Goal: Transaction & Acquisition: Purchase product/service

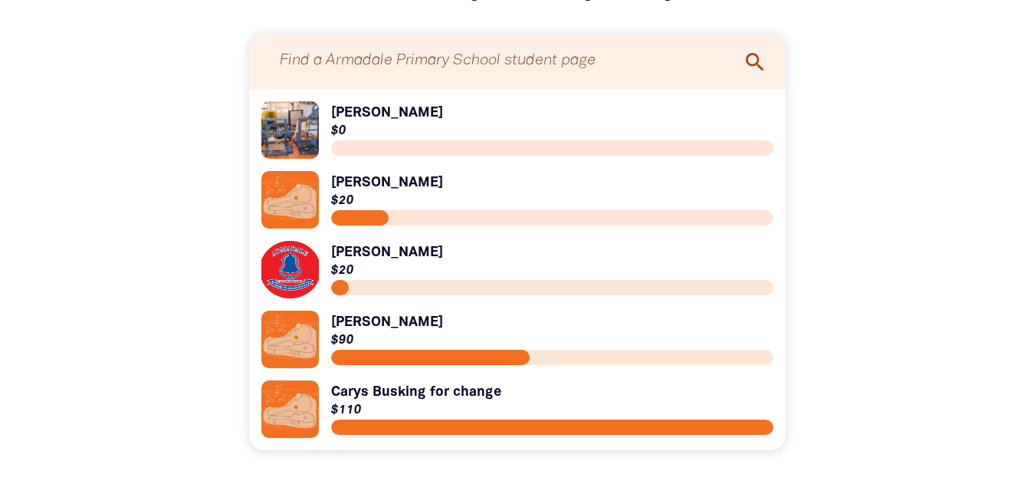
click at [300, 145] on link "Link to [PERSON_NAME]" at bounding box center [517, 129] width 512 height 57
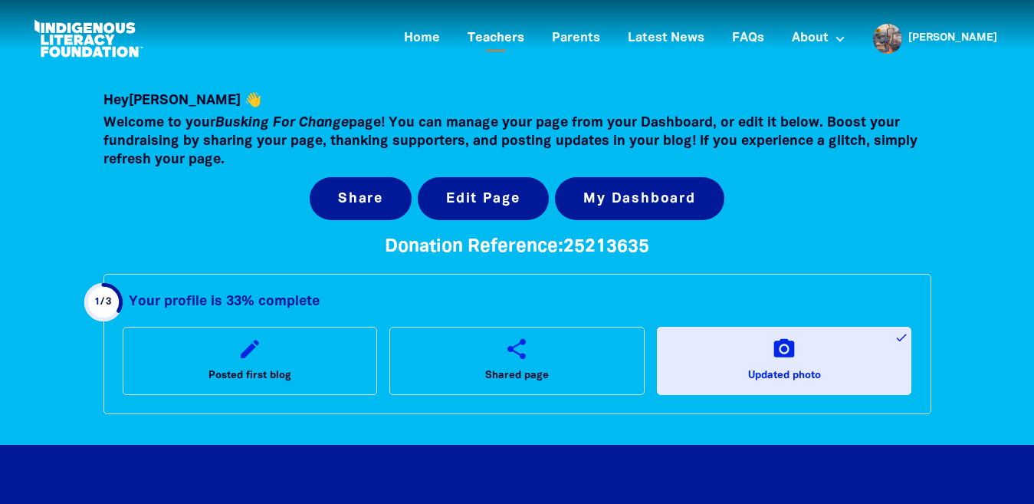
click at [530, 37] on link "Teachers" at bounding box center [495, 38] width 75 height 25
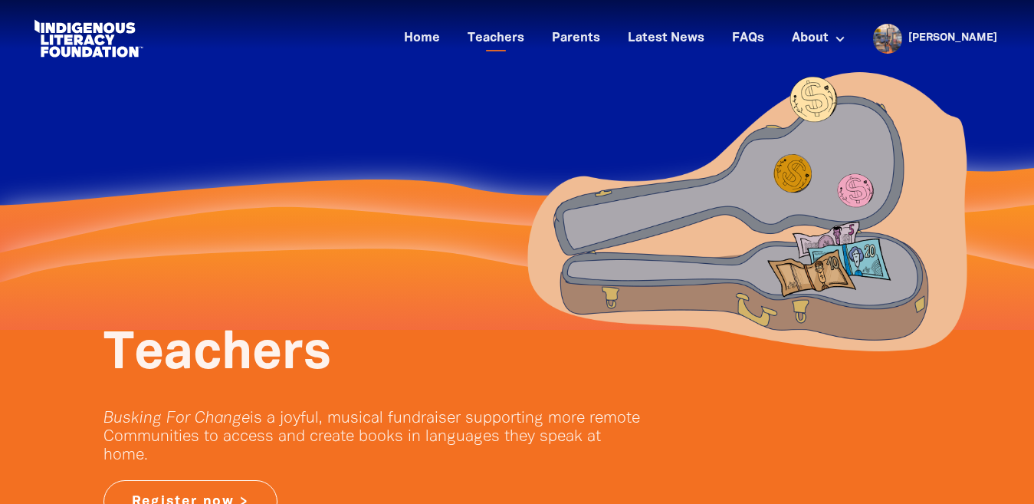
click at [449, 18] on div "Home Teachers Parents Latest News FAQs About About Busking For Change Indigenou…" at bounding box center [517, 38] width 973 height 47
click at [449, 38] on link "Home" at bounding box center [422, 38] width 54 height 25
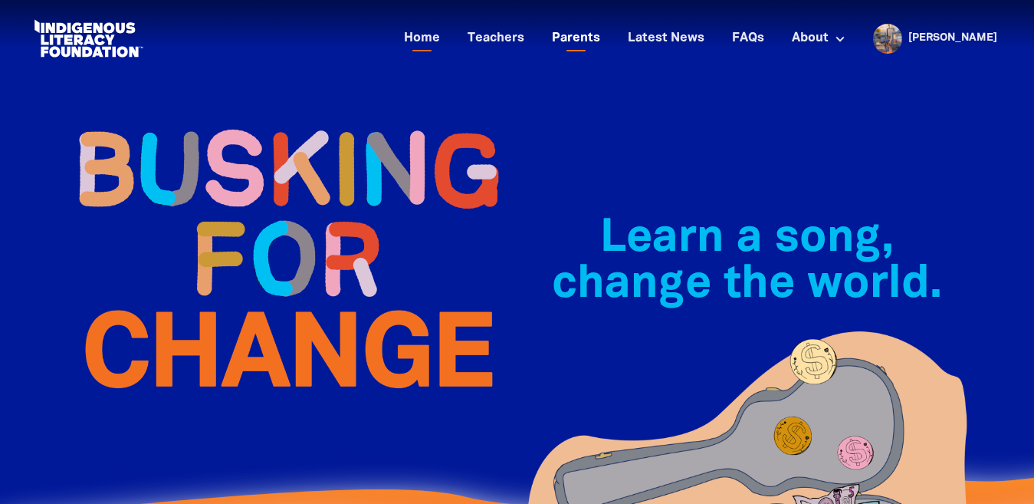
click at [608, 41] on link "Parents" at bounding box center [576, 38] width 67 height 25
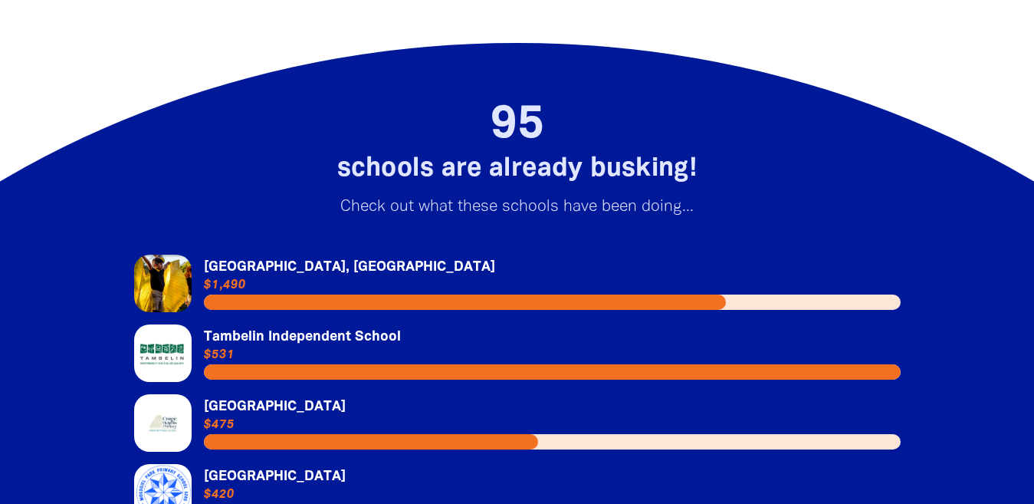
scroll to position [2493, 0]
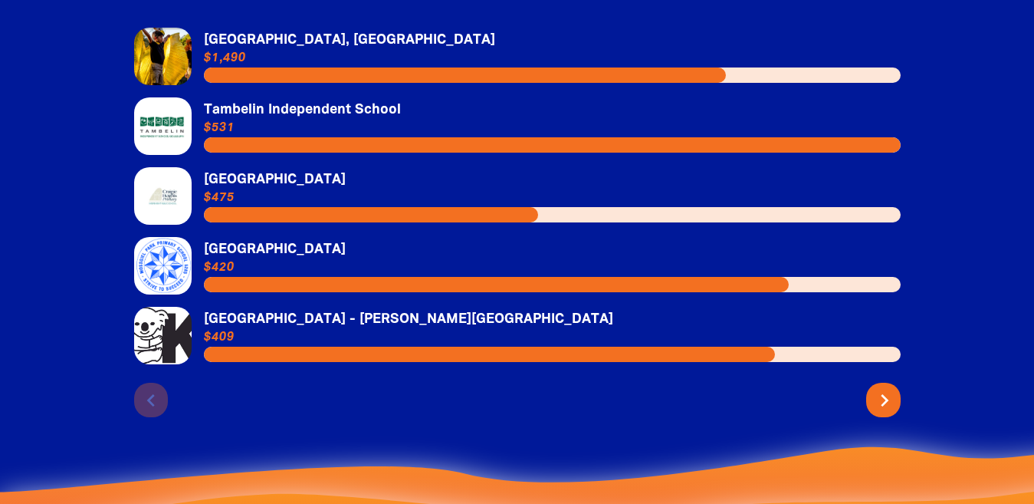
click at [889, 412] on icon "chevron_right" at bounding box center [884, 400] width 25 height 25
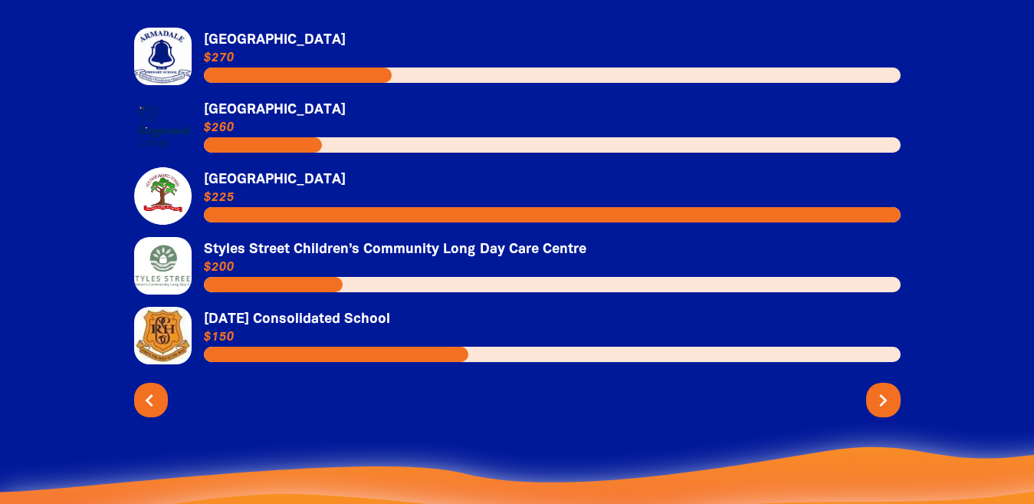
click at [145, 417] on button "chevron_left" at bounding box center [151, 400] width 34 height 34
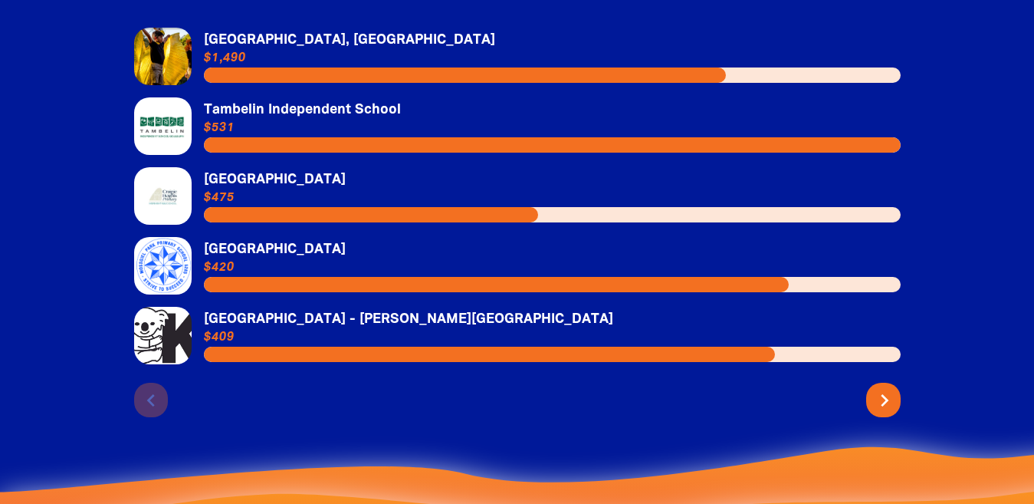
click at [879, 412] on icon "chevron_right" at bounding box center [884, 400] width 25 height 25
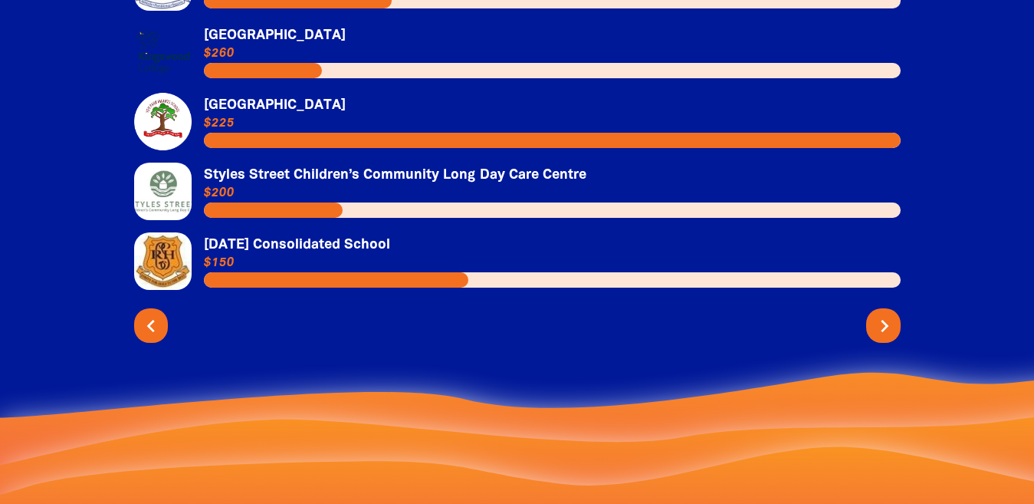
scroll to position [2568, 0]
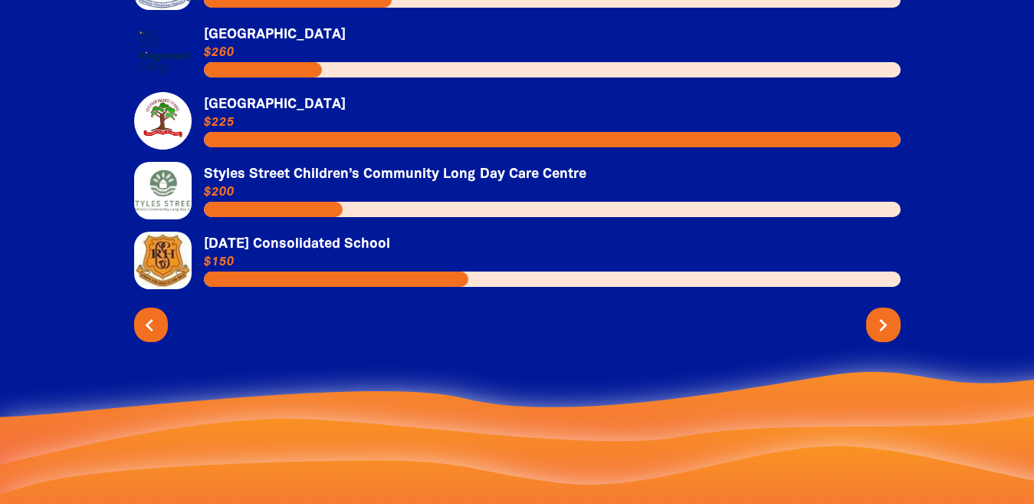
click at [159, 337] on icon "chevron_left" at bounding box center [149, 325] width 25 height 25
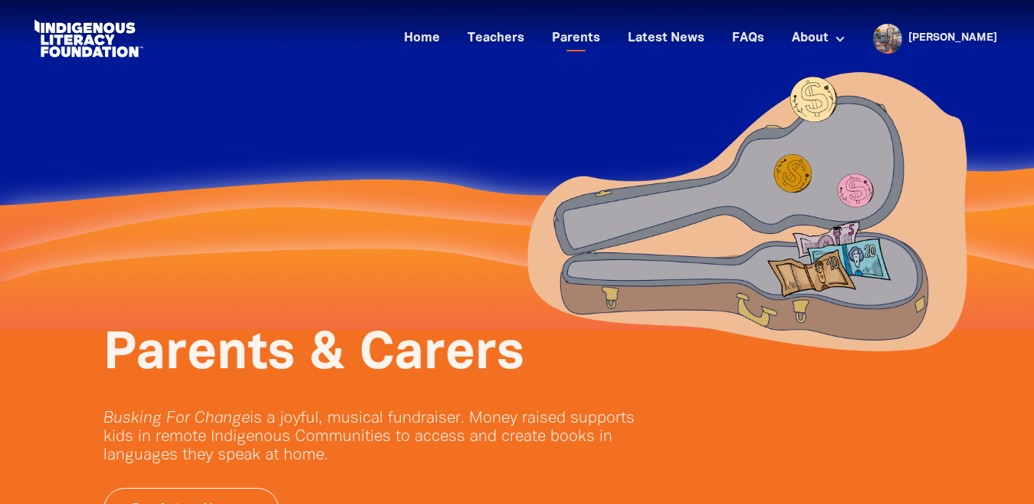
scroll to position [0, 0]
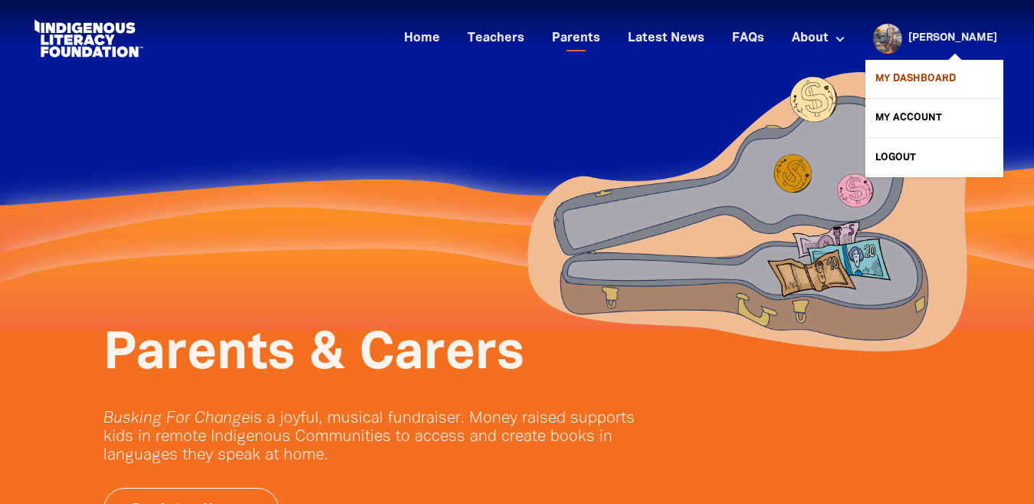
click at [941, 75] on link "My Dashboard" at bounding box center [935, 79] width 138 height 38
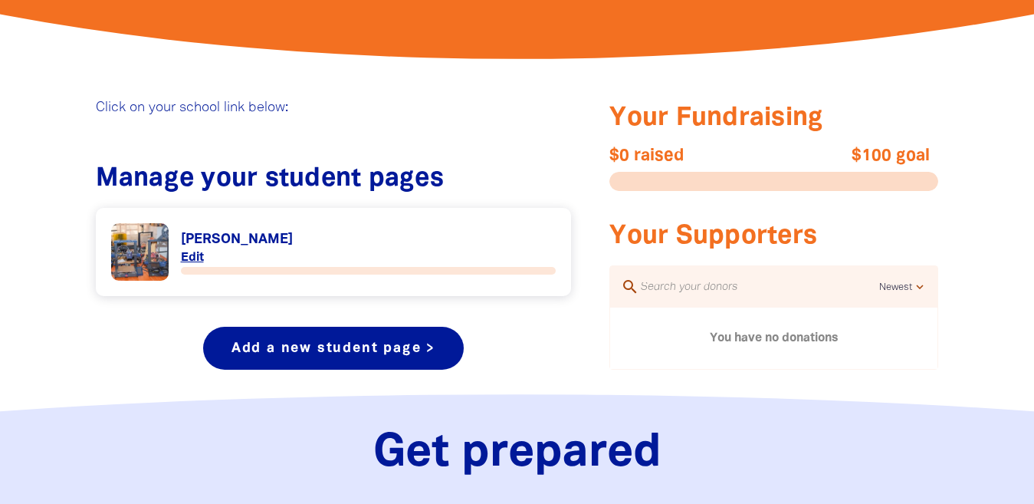
scroll to position [528, 0]
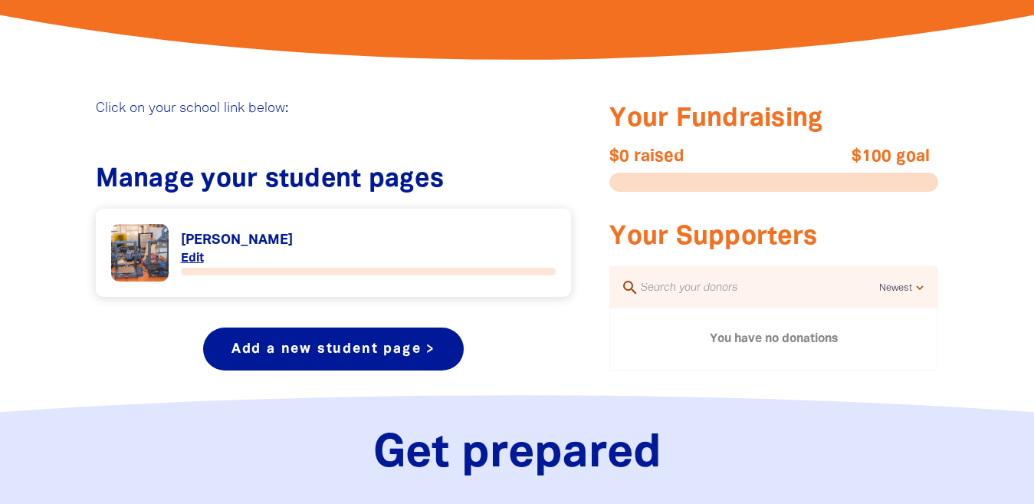
click at [129, 254] on link "Link to [PERSON_NAME]" at bounding box center [333, 252] width 445 height 57
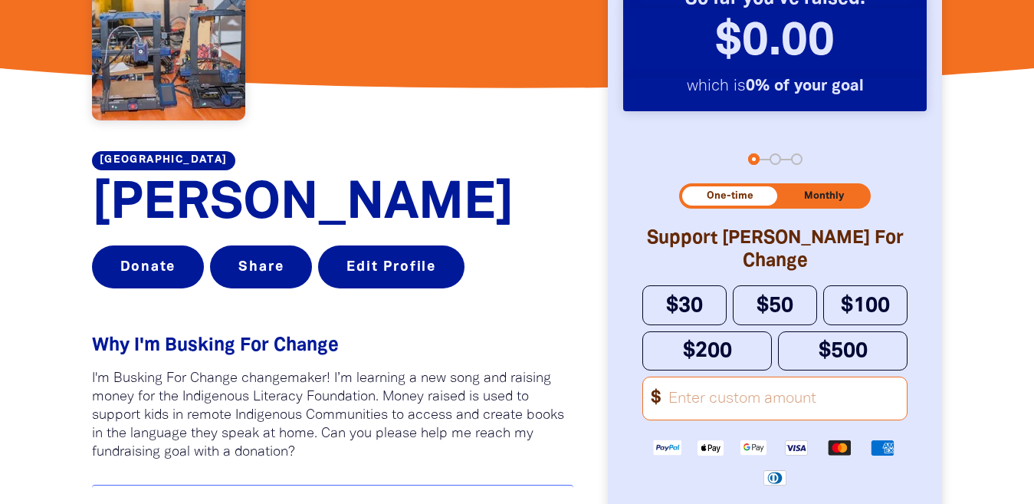
scroll to position [1006, 0]
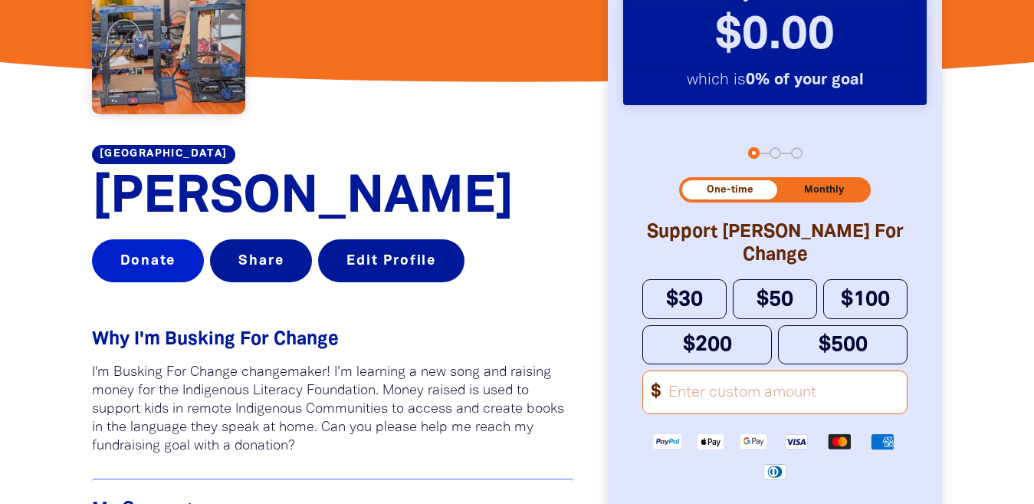
click at [164, 268] on button "Donate" at bounding box center [148, 260] width 113 height 43
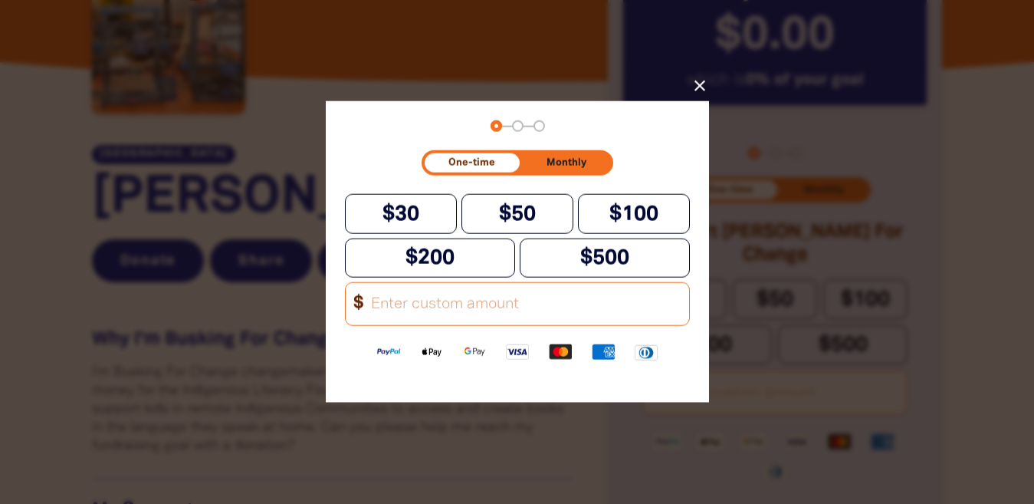
click at [486, 321] on input "Other Amount" at bounding box center [525, 304] width 328 height 42
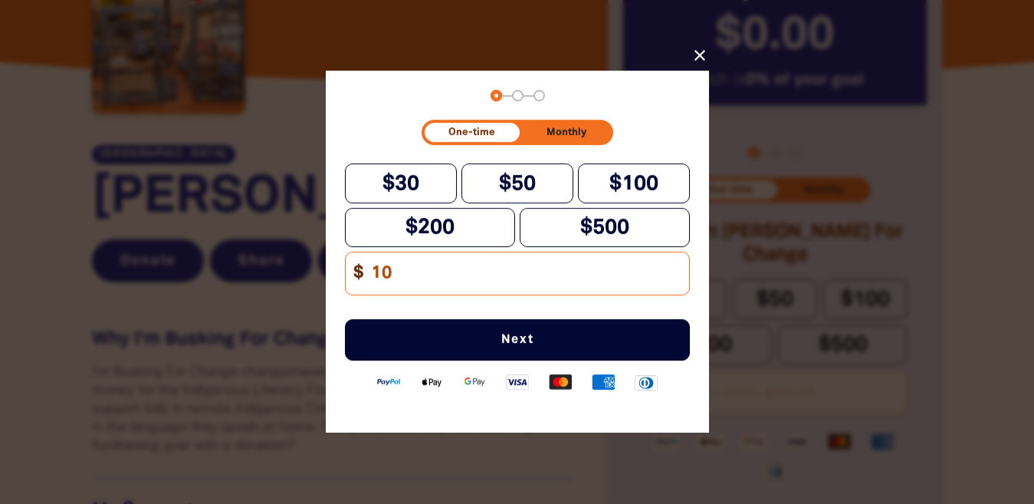
type input "10"
click at [561, 347] on span "Next" at bounding box center [517, 340] width 294 height 12
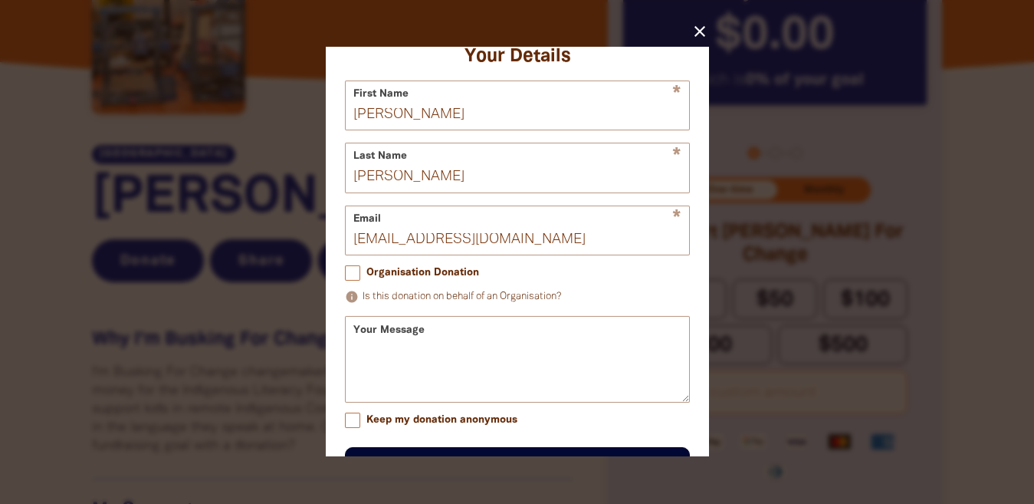
scroll to position [95, 0]
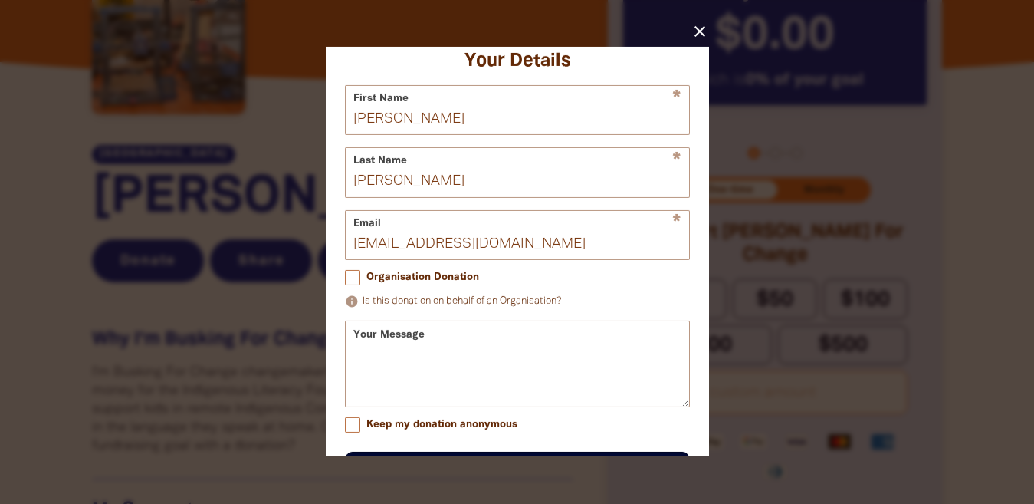
click at [705, 34] on icon "close" at bounding box center [700, 31] width 18 height 18
